Goal: Check status

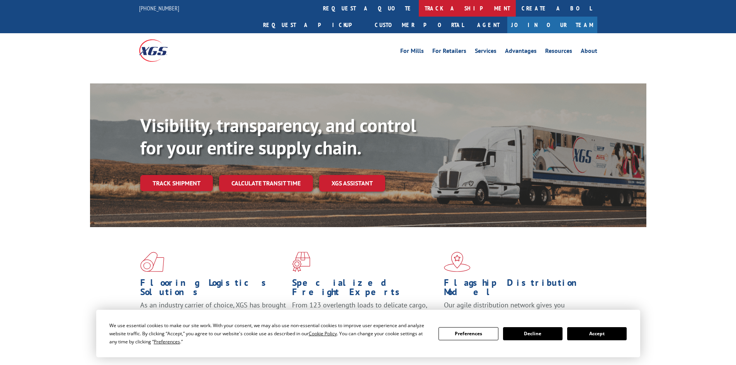
click at [419, 8] on link "track a shipment" at bounding box center [467, 8] width 97 height 17
click at [419, 7] on link "track a shipment" at bounding box center [467, 8] width 97 height 17
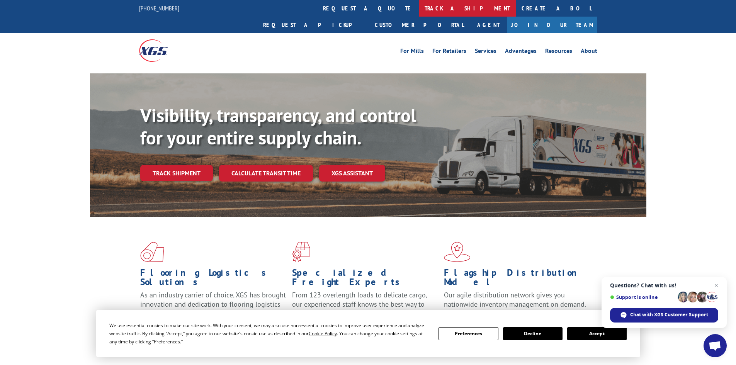
click at [419, 8] on link "track a shipment" at bounding box center [467, 8] width 97 height 17
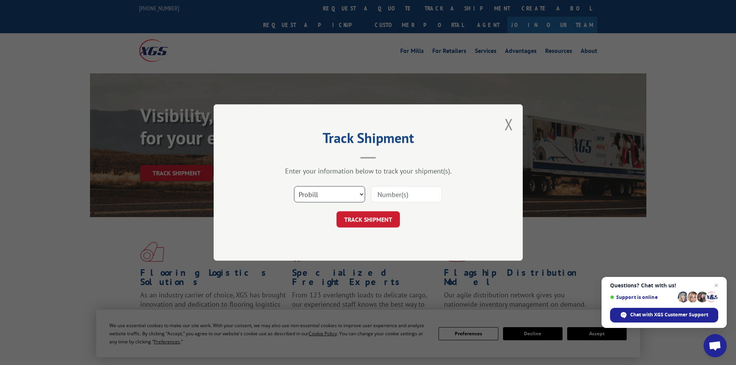
click at [319, 192] on select "Select category... Probill BOL PO" at bounding box center [329, 194] width 71 height 16
select select "bol"
click at [294, 186] on select "Select category... Probill BOL PO" at bounding box center [329, 194] width 71 height 16
click at [377, 192] on input at bounding box center [406, 194] width 71 height 16
click at [510, 123] on button "Close modal" at bounding box center [509, 124] width 9 height 20
